Goal: Task Accomplishment & Management: Manage account settings

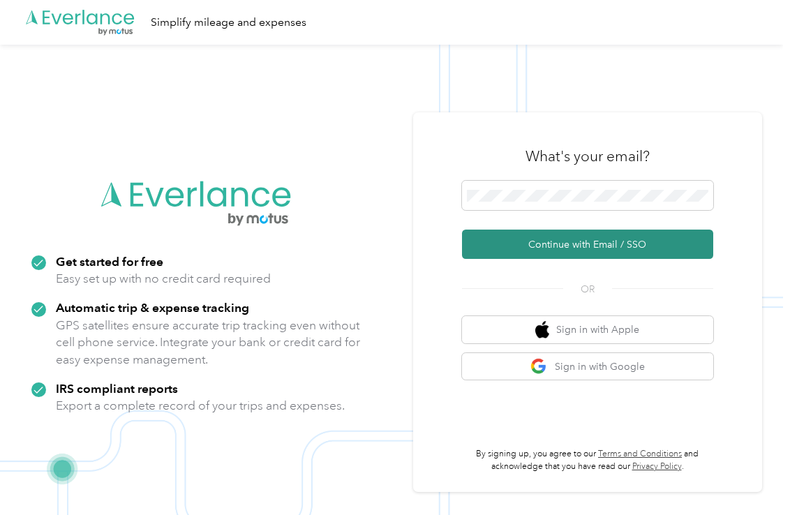
click at [547, 246] on button "Continue with Email / SSO" at bounding box center [587, 244] width 251 height 29
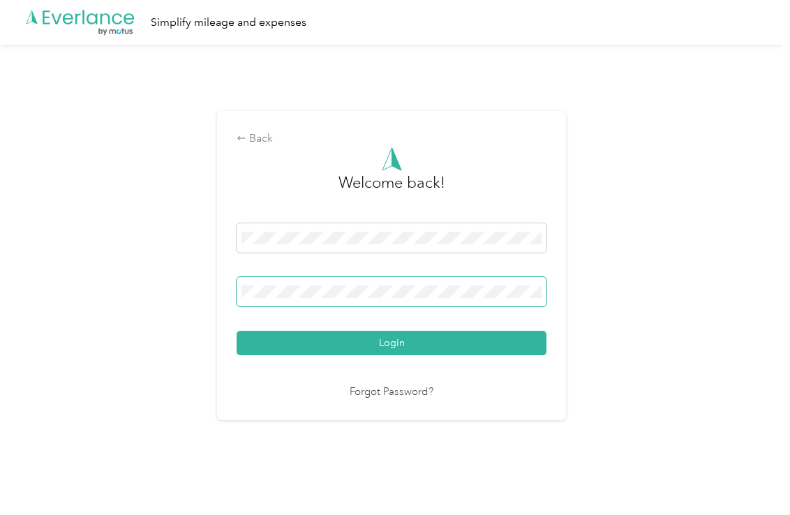
click at [318, 281] on span at bounding box center [392, 291] width 310 height 29
click at [237, 331] on button "Login" at bounding box center [392, 343] width 310 height 24
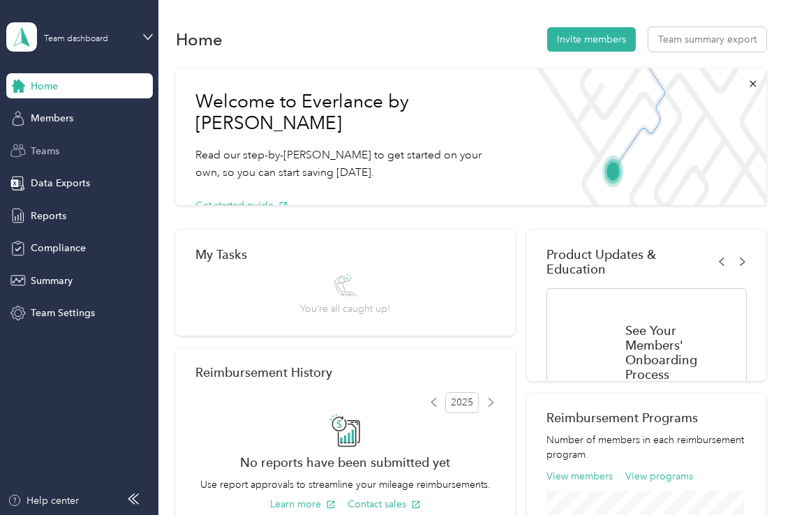
click at [47, 161] on div "Teams" at bounding box center [79, 150] width 147 height 25
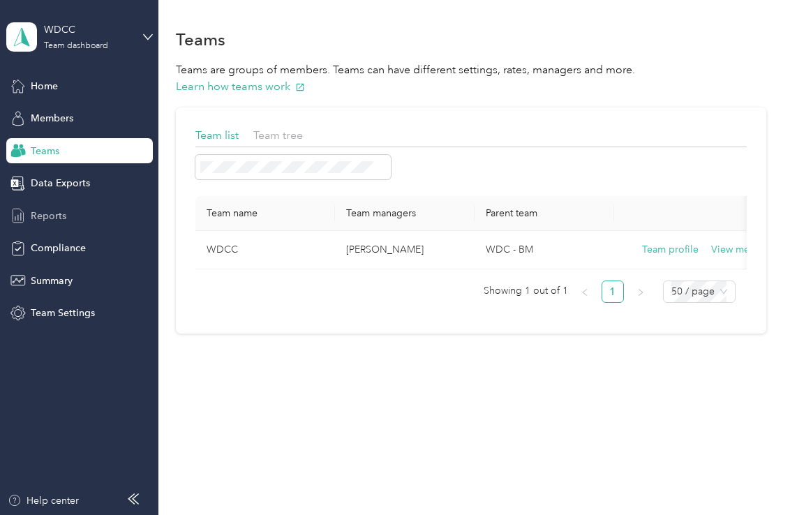
click at [54, 214] on span "Reports" at bounding box center [49, 216] width 36 height 15
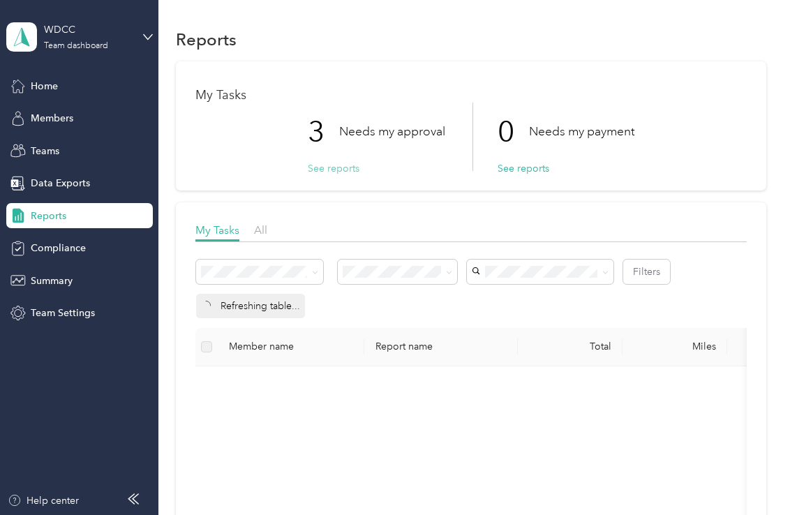
click at [329, 172] on button "See reports" at bounding box center [334, 168] width 52 height 15
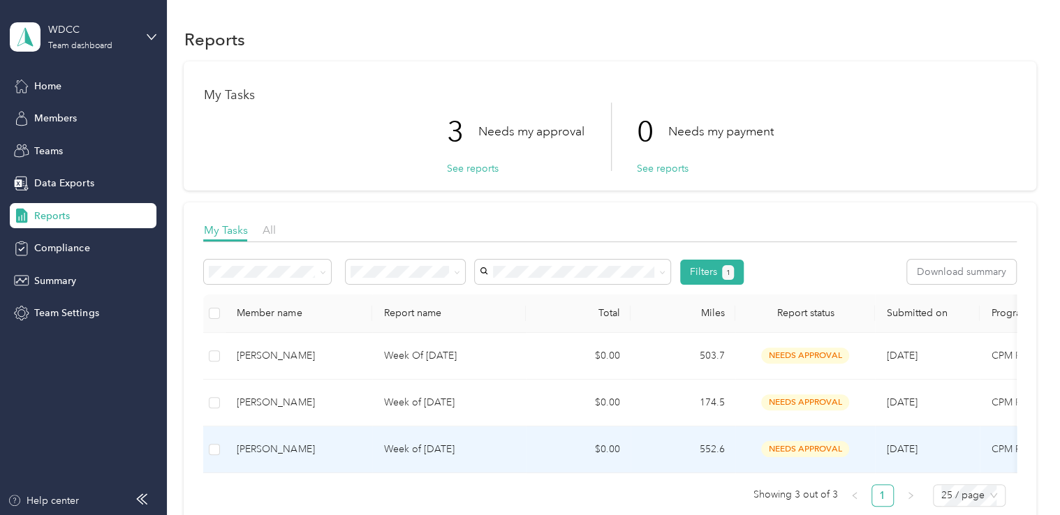
click at [466, 454] on p "Week of [DATE]" at bounding box center [448, 449] width 131 height 15
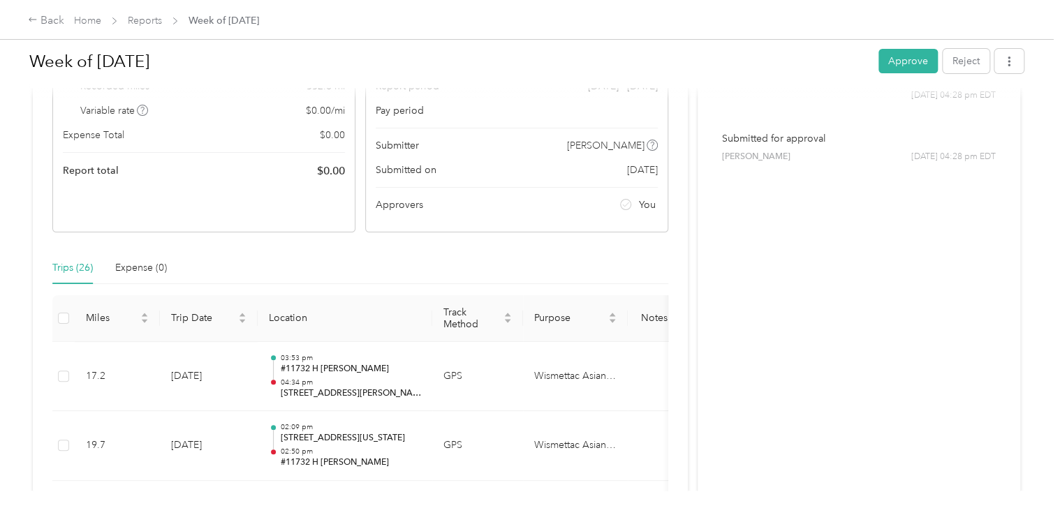
scroll to position [279, 0]
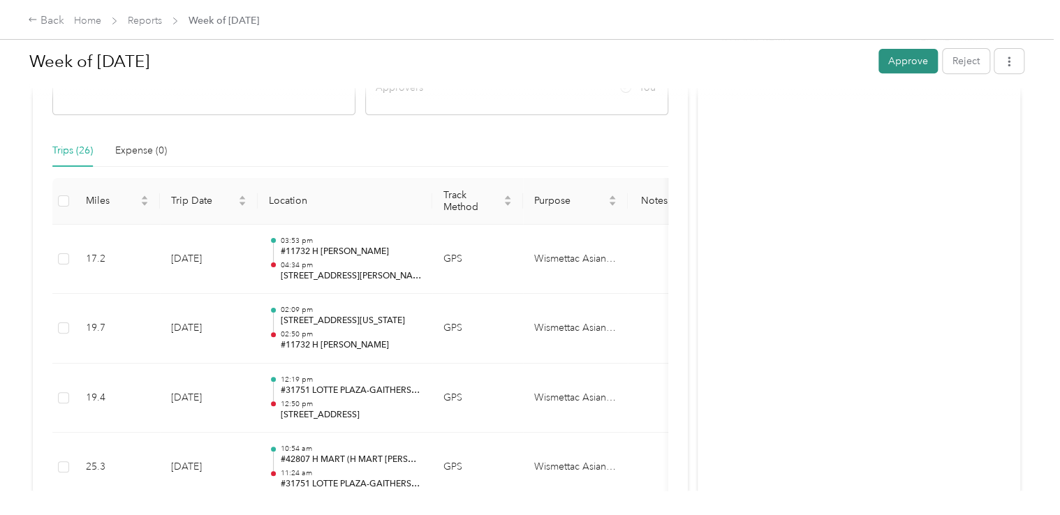
click at [885, 55] on button "Approve" at bounding box center [907, 61] width 59 height 24
click at [158, 24] on link "Reports" at bounding box center [145, 21] width 34 height 12
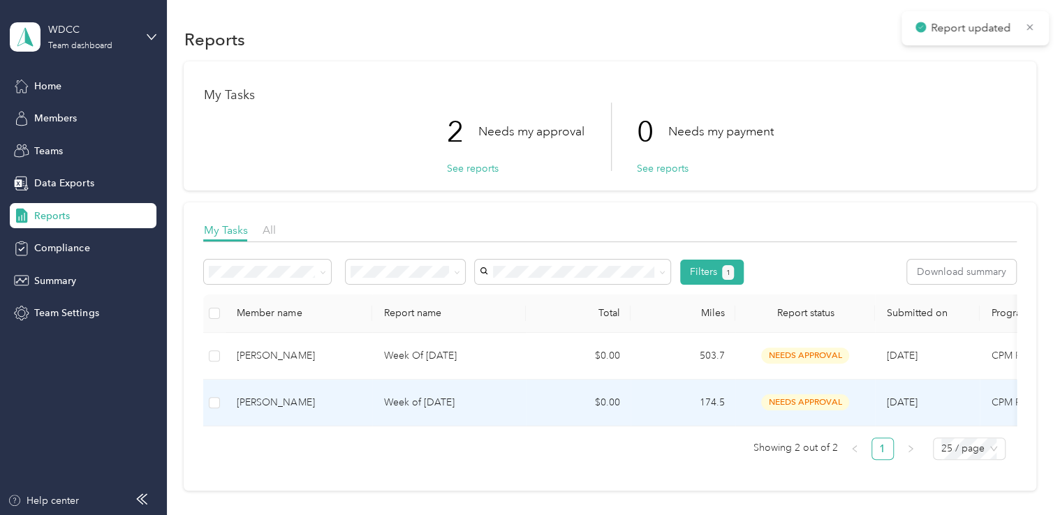
click at [504, 402] on p "Week of [DATE]" at bounding box center [448, 402] width 131 height 15
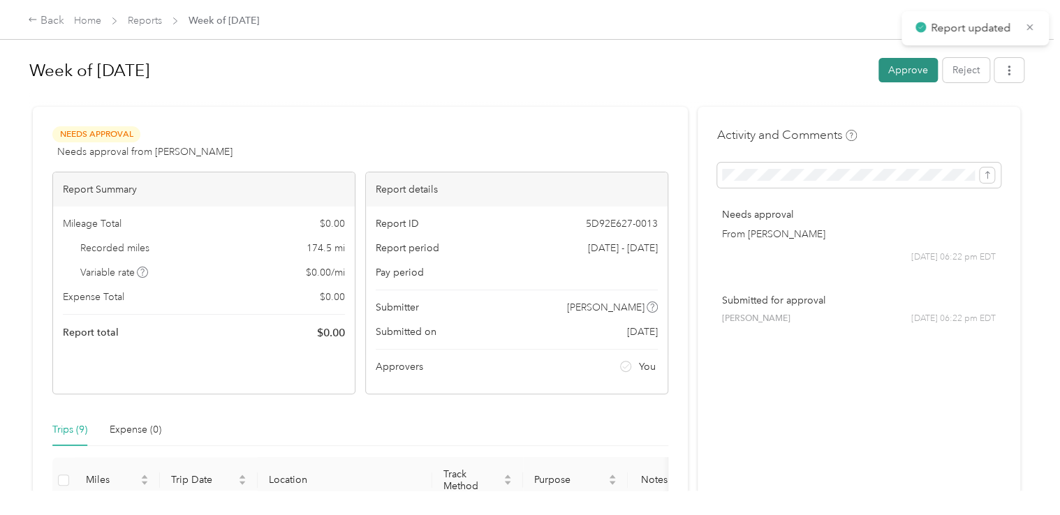
click at [885, 73] on button "Approve" at bounding box center [907, 70] width 59 height 24
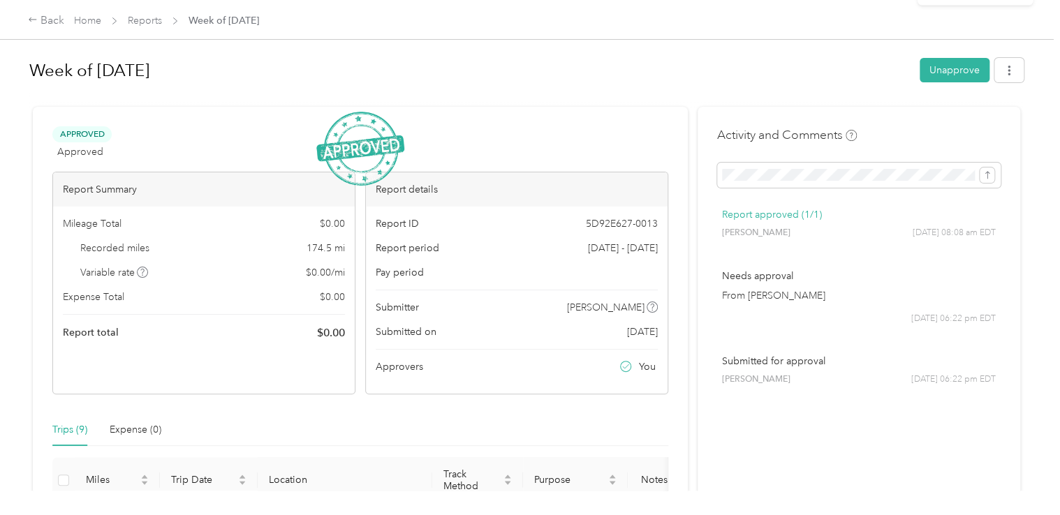
click at [151, 27] on span "Reports" at bounding box center [145, 20] width 34 height 15
click at [146, 24] on link "Reports" at bounding box center [145, 21] width 34 height 12
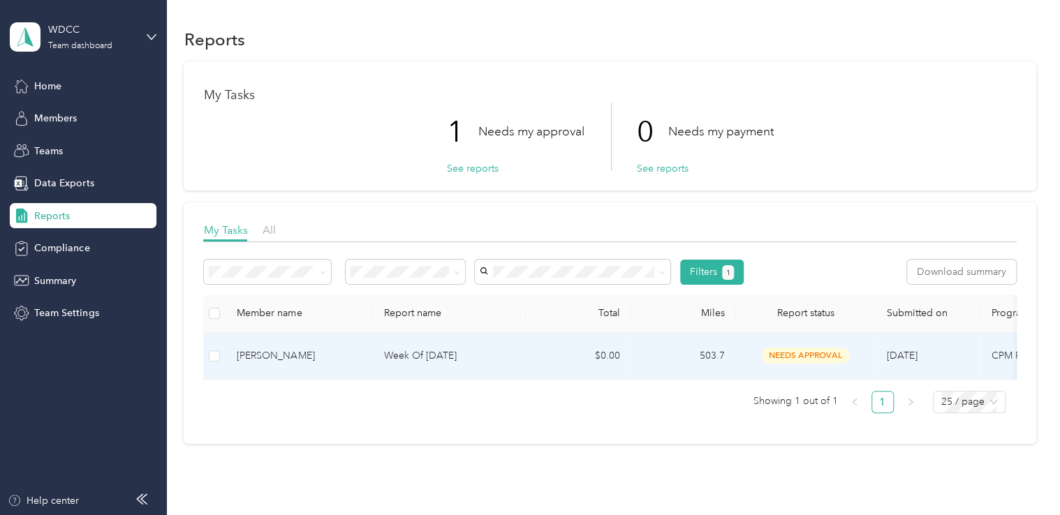
click at [477, 362] on p "Week Of [DATE]" at bounding box center [448, 355] width 131 height 15
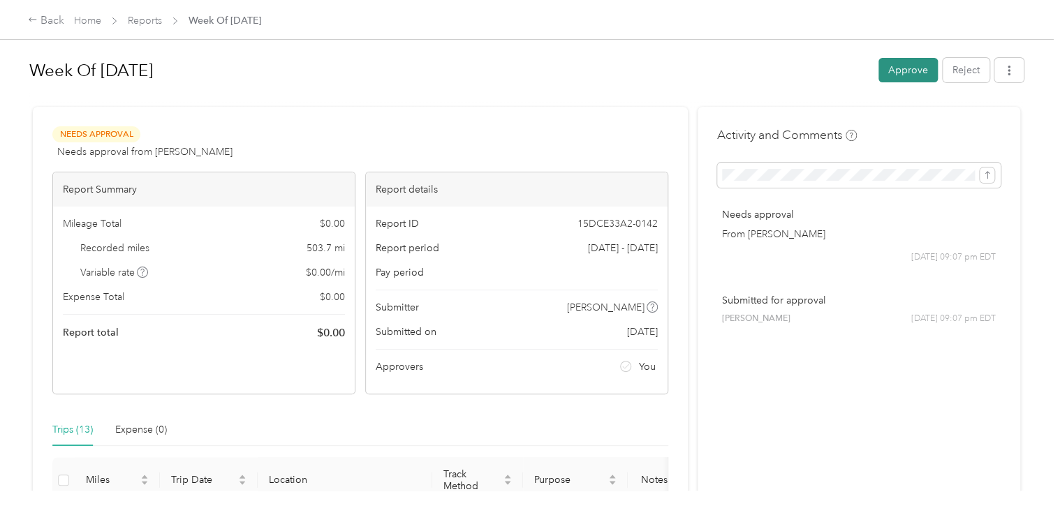
click at [902, 78] on button "Approve" at bounding box center [907, 70] width 59 height 24
